Goal: Task Accomplishment & Management: Check status

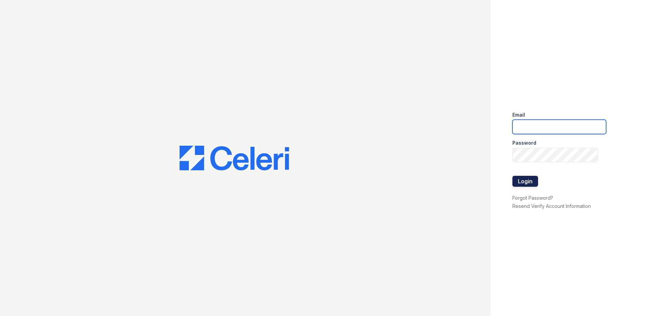
type input "[EMAIL_ADDRESS][DOMAIN_NAME]"
click at [520, 181] on button "Login" at bounding box center [526, 181] width 26 height 11
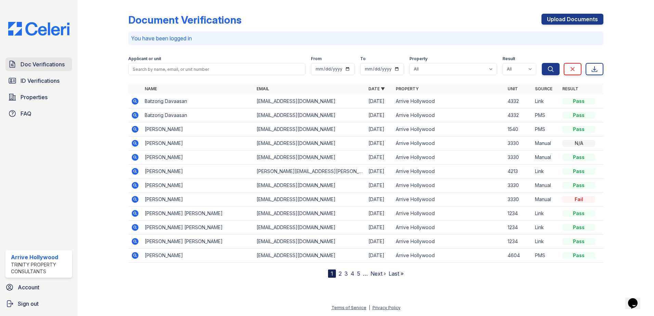
click at [40, 64] on span "Doc Verifications" at bounding box center [43, 64] width 44 height 8
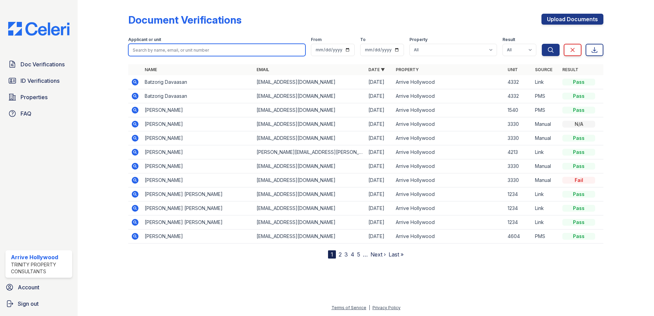
click at [158, 49] on input "search" at bounding box center [216, 50] width 177 height 12
paste input "[PERSON_NAME]"
type input "[PERSON_NAME]"
click at [542, 44] on button "Search" at bounding box center [551, 50] width 18 height 12
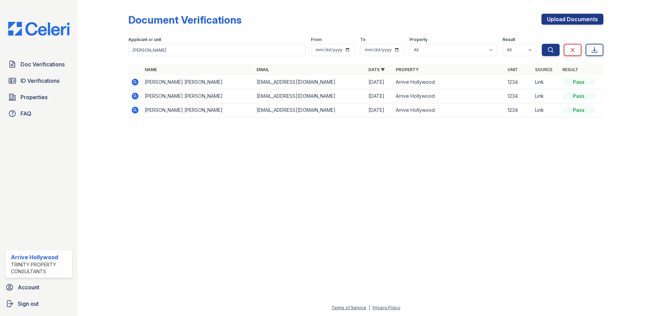
click at [134, 79] on icon at bounding box center [135, 82] width 7 height 7
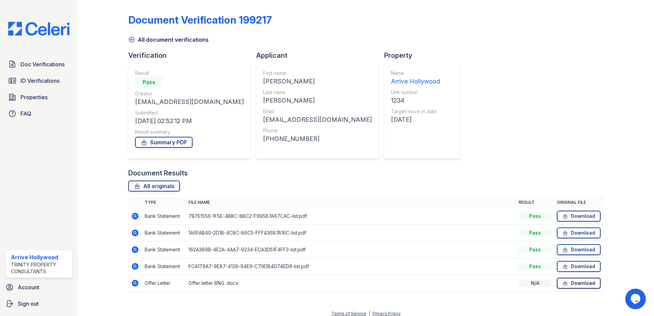
click at [565, 284] on icon at bounding box center [566, 283] width 6 height 7
click at [576, 268] on link "Download" at bounding box center [579, 266] width 44 height 11
click at [571, 231] on link "Download" at bounding box center [579, 233] width 44 height 11
click at [577, 251] on link "Download" at bounding box center [579, 249] width 44 height 11
